Goal: Transaction & Acquisition: Book appointment/travel/reservation

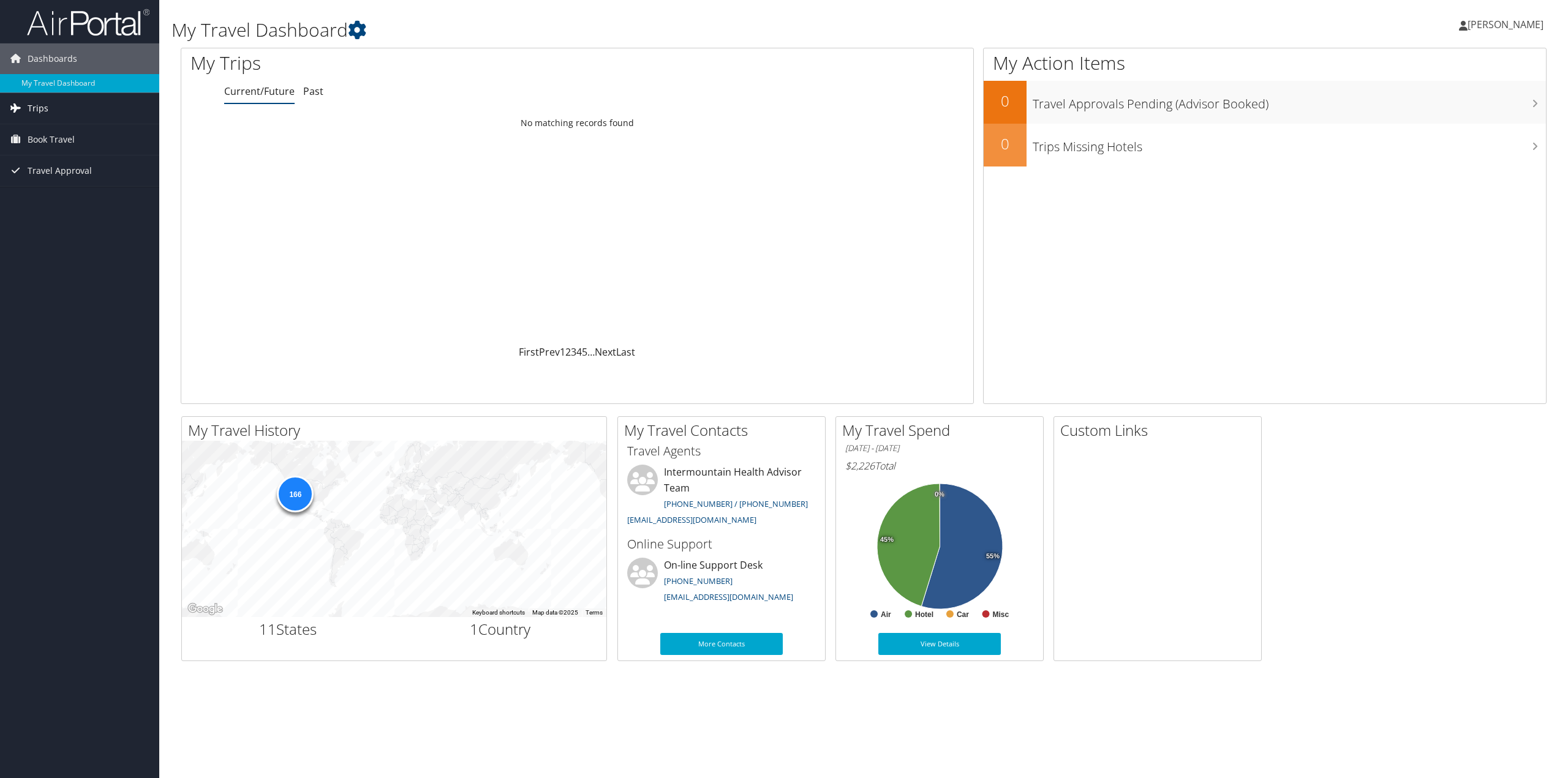
drag, startPoint x: 50, startPoint y: 114, endPoint x: 58, endPoint y: 114, distance: 8.0
click at [50, 114] on link "Trips" at bounding box center [79, 109] width 159 height 30
click at [55, 150] on link "Past Trips" at bounding box center [79, 151] width 159 height 18
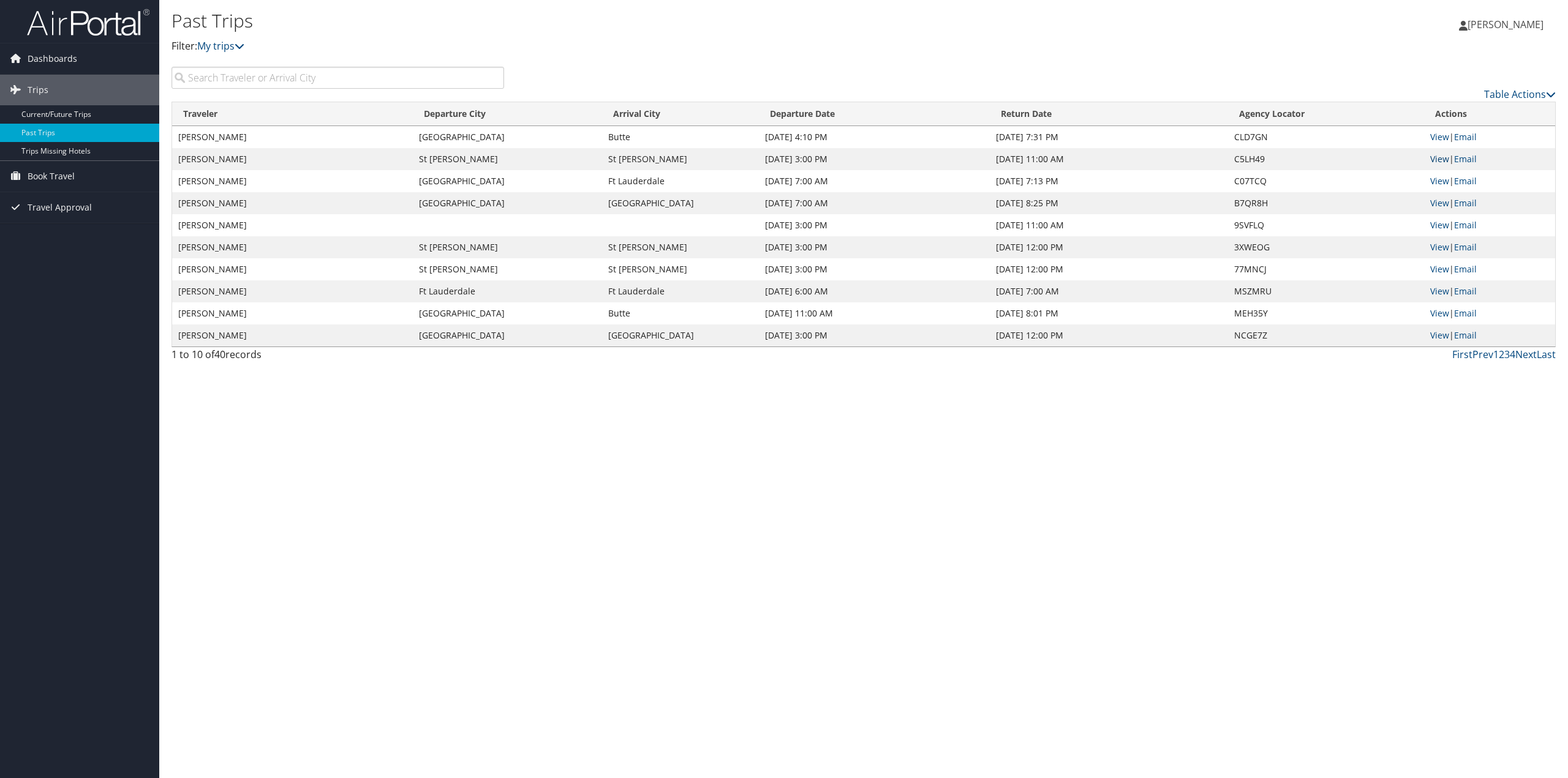
click at [1438, 154] on link "View" at bounding box center [1440, 159] width 19 height 11
click at [1438, 157] on link "View" at bounding box center [1440, 159] width 19 height 11
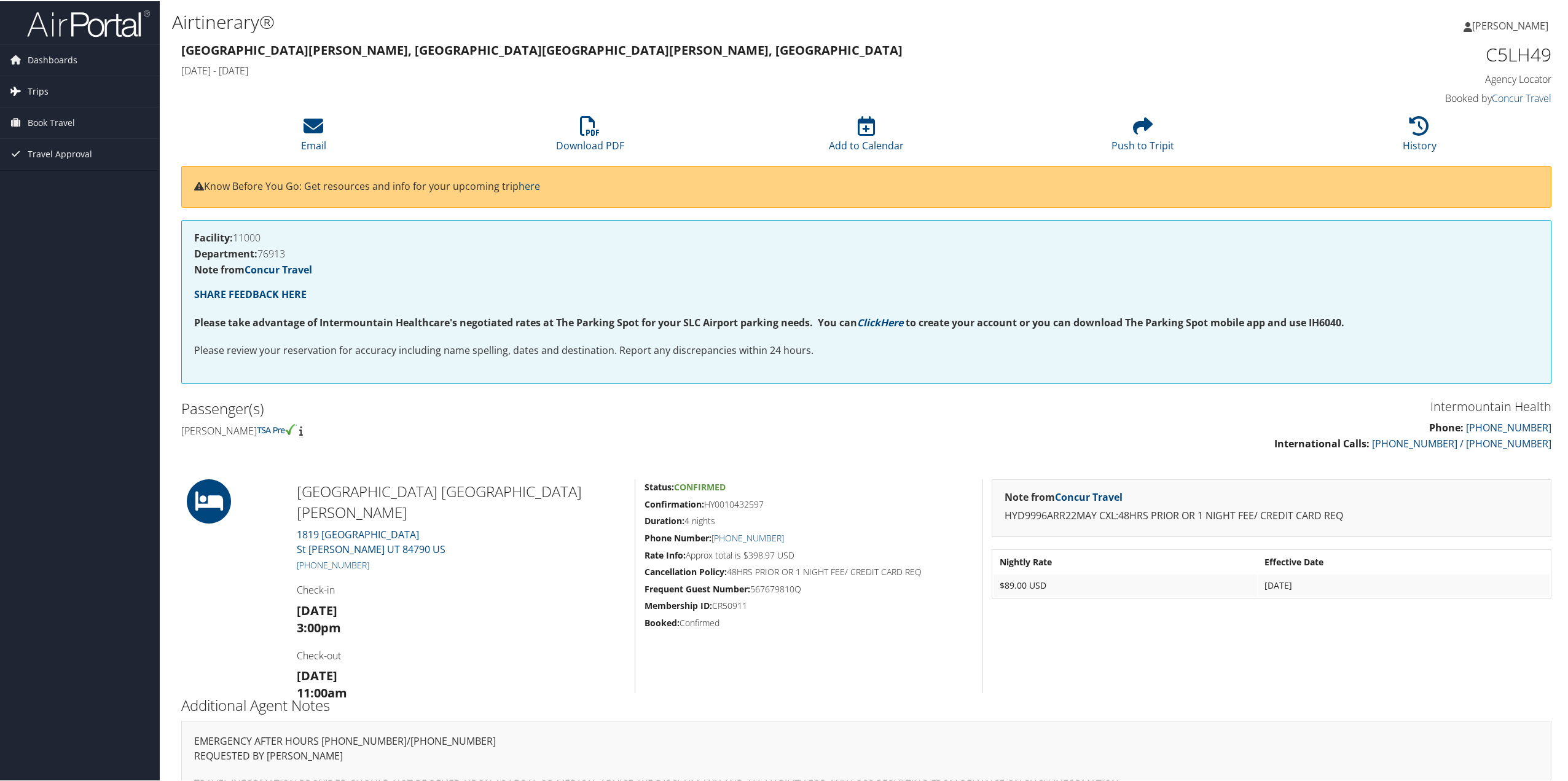
click at [36, 89] on span "Trips" at bounding box center [38, 90] width 21 height 31
click at [61, 173] on span "Book Travel" at bounding box center [51, 177] width 47 height 31
click at [91, 231] on link "Book/Manage Online Trips" at bounding box center [80, 238] width 160 height 18
click at [53, 82] on link "Trips" at bounding box center [80, 90] width 160 height 31
click at [75, 172] on link "Book Travel" at bounding box center [80, 177] width 160 height 31
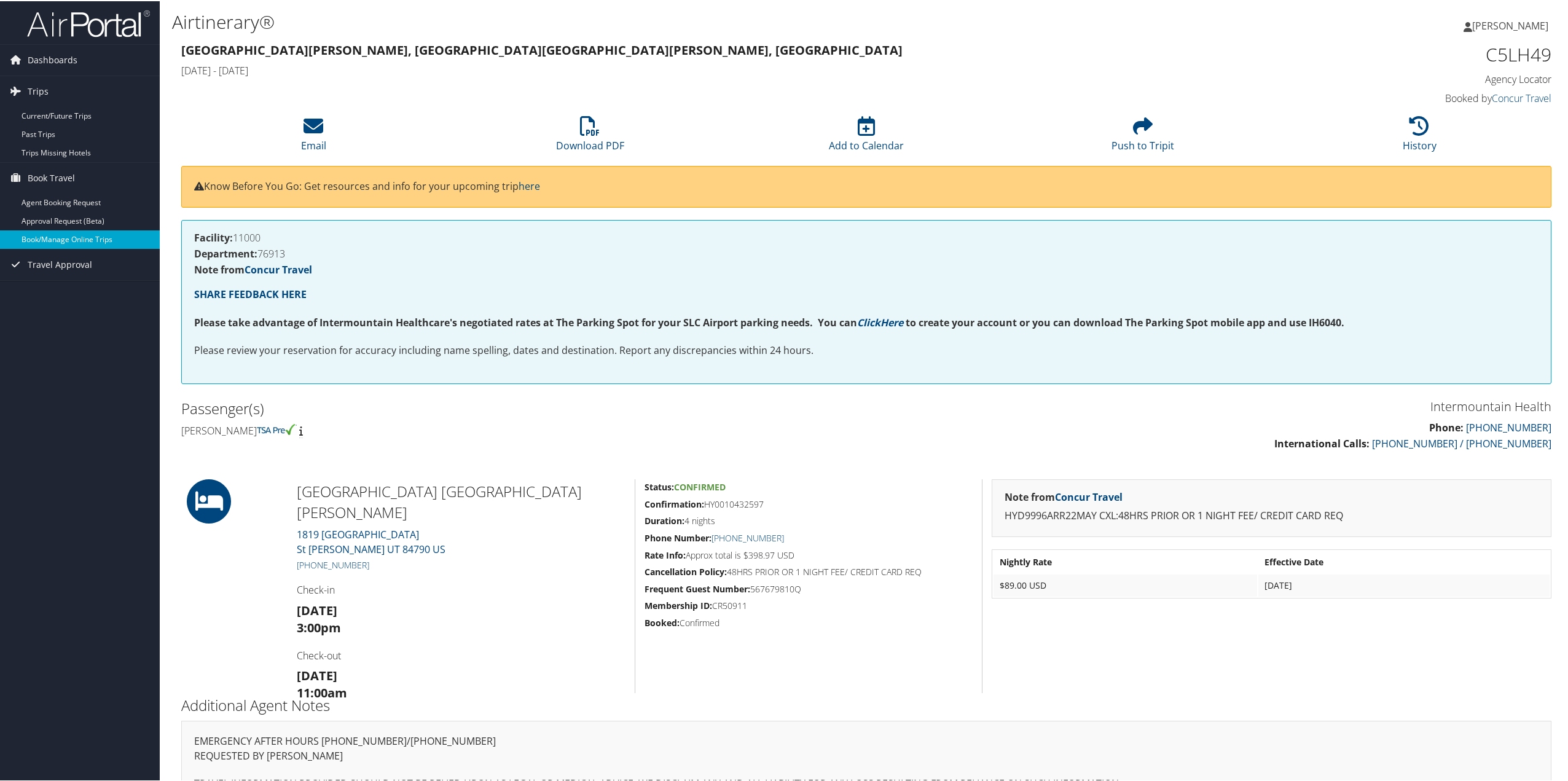
click at [77, 236] on link "Book/Manage Online Trips" at bounding box center [80, 238] width 160 height 18
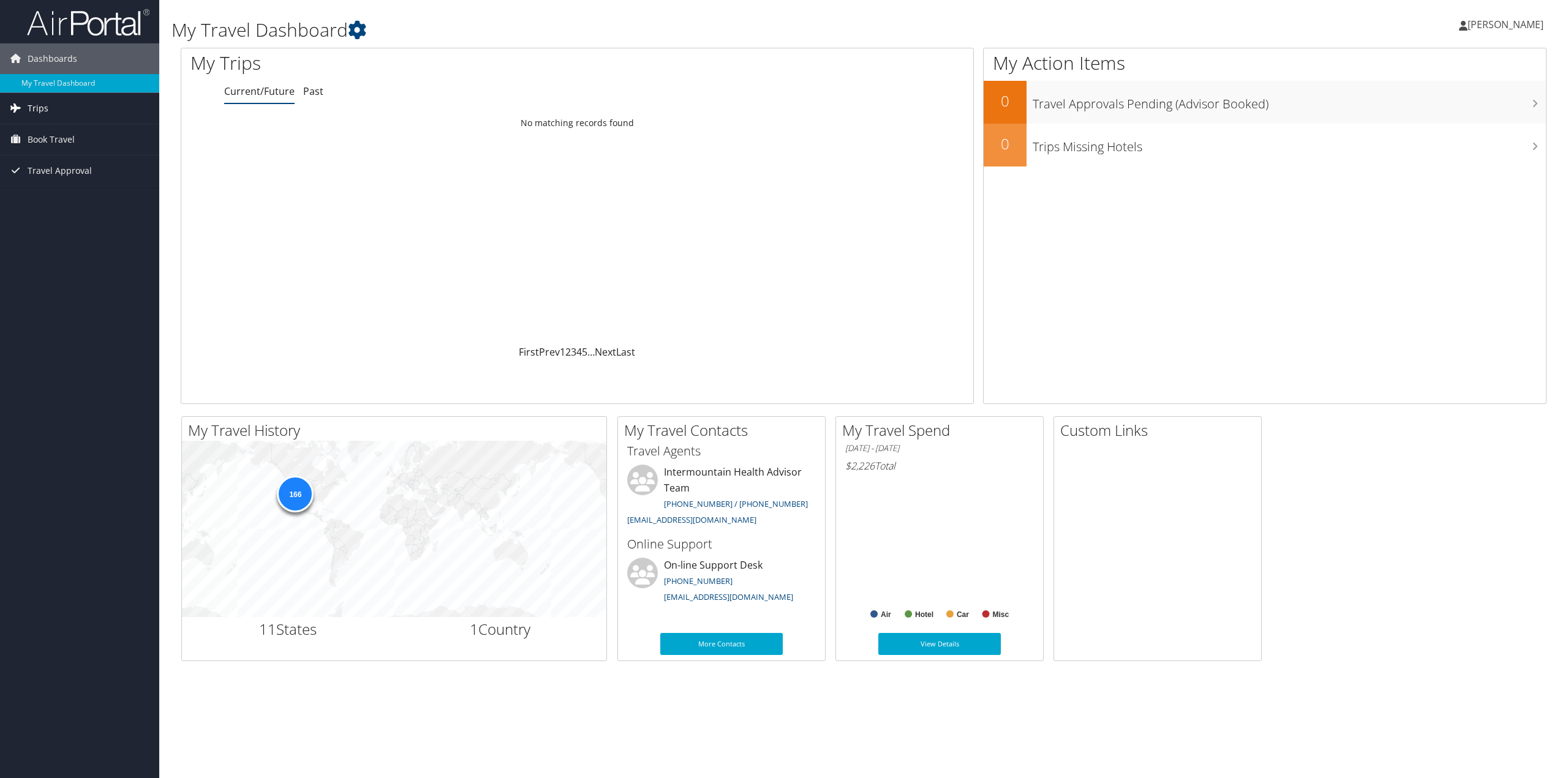
click at [43, 111] on span "Trips" at bounding box center [37, 109] width 21 height 30
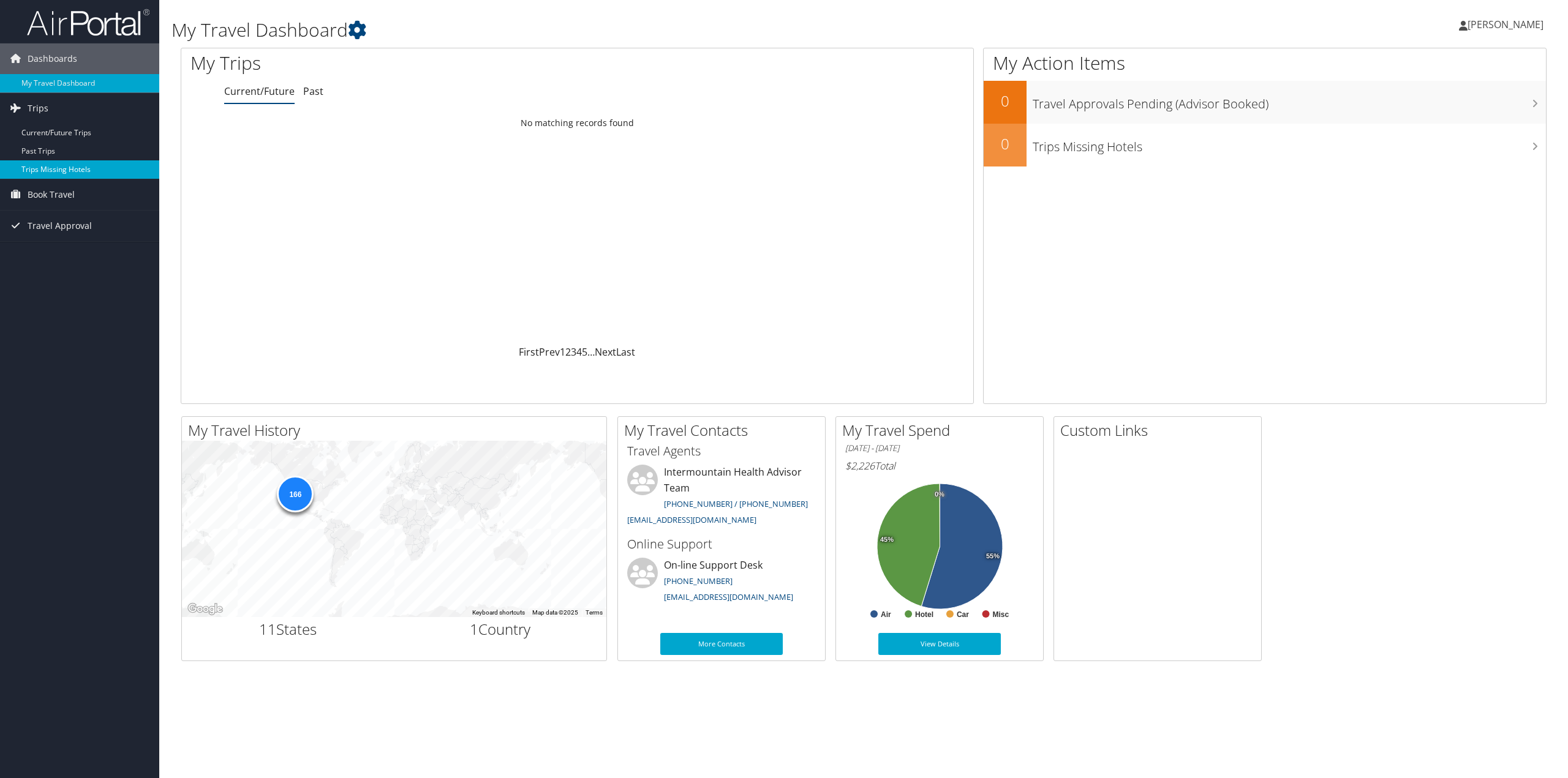
click at [48, 164] on link "Trips Missing Hotels" at bounding box center [79, 169] width 159 height 18
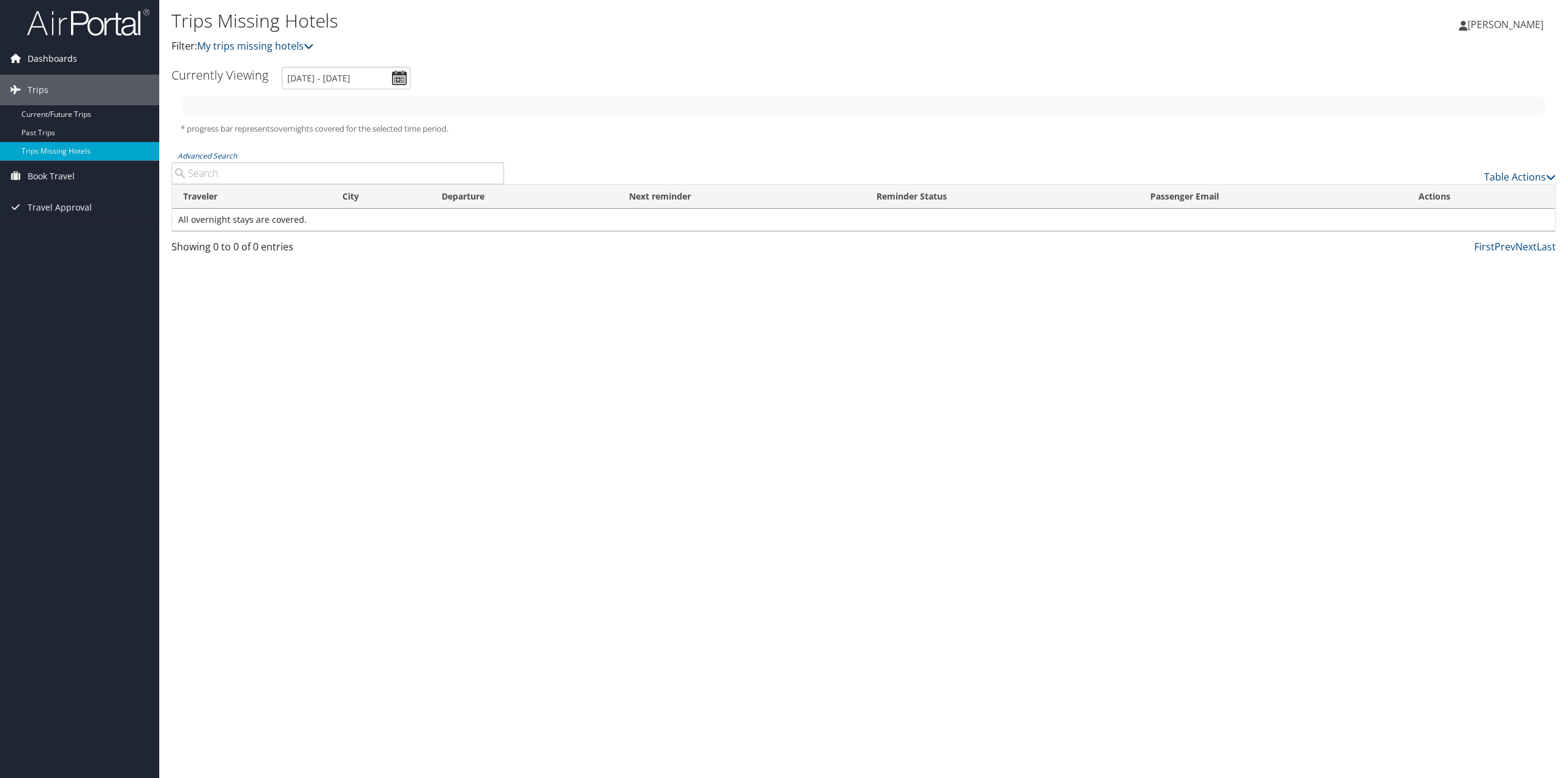
click at [36, 60] on span "Dashboards" at bounding box center [52, 59] width 50 height 30
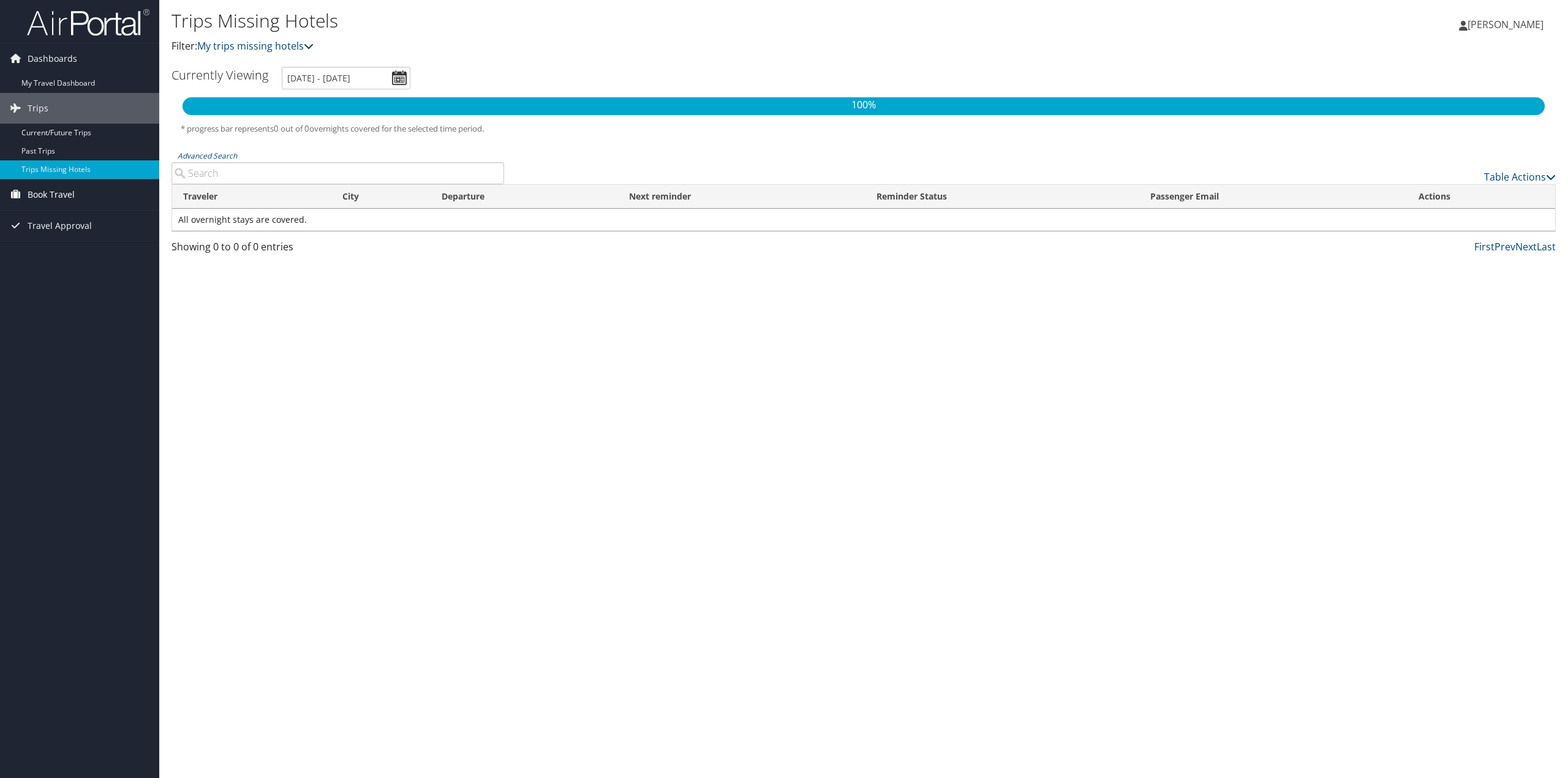
click at [52, 197] on span "Book Travel" at bounding box center [51, 195] width 47 height 30
click at [109, 255] on link "Book/Manage Online Trips" at bounding box center [79, 256] width 159 height 18
